Goal: Check status: Check status

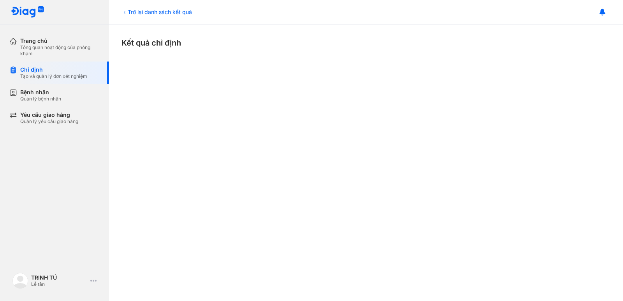
click at [181, 15] on div "Trở lại danh sách kết quả" at bounding box center [157, 12] width 71 height 8
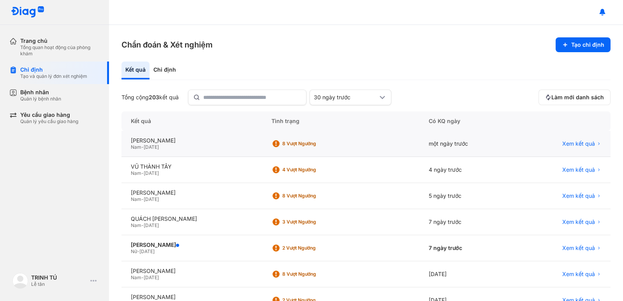
click at [566, 138] on div "Xem kết quả" at bounding box center [562, 144] width 95 height 26
click at [568, 143] on span "Xem kết quả" at bounding box center [579, 143] width 33 height 7
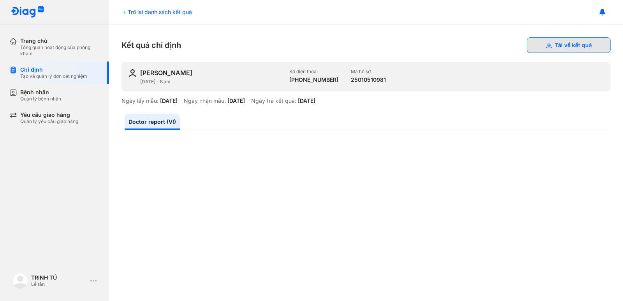
click at [552, 47] on button "Tải về kết quả" at bounding box center [569, 45] width 84 height 16
